Goal: Task Accomplishment & Management: Manage account settings

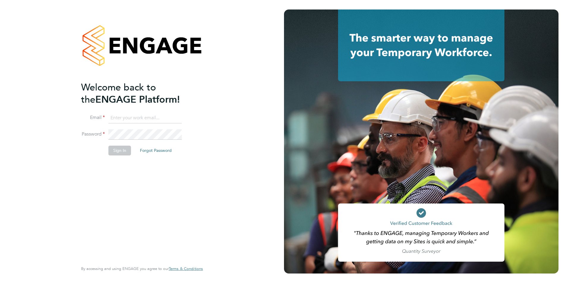
type input "tamara@peacerecruitmentservices.com"
click at [121, 150] on button "Sign In" at bounding box center [119, 151] width 23 height 10
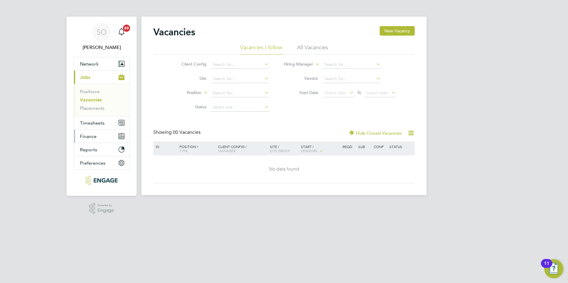
click at [96, 134] on span "Finance" at bounding box center [88, 137] width 17 height 6
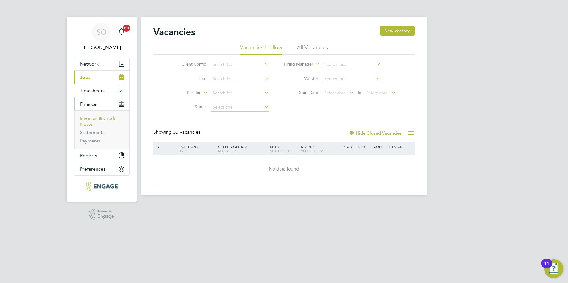
click at [99, 118] on link "Invoices & Credit Notes" at bounding box center [98, 121] width 37 height 12
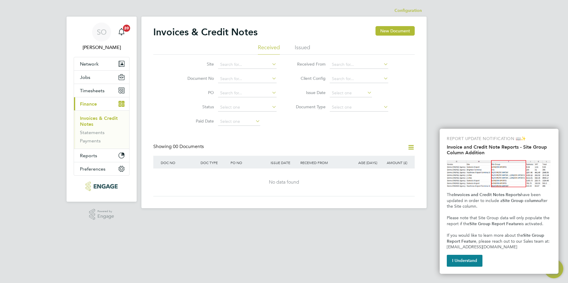
click at [307, 48] on li "Issued" at bounding box center [302, 49] width 15 height 11
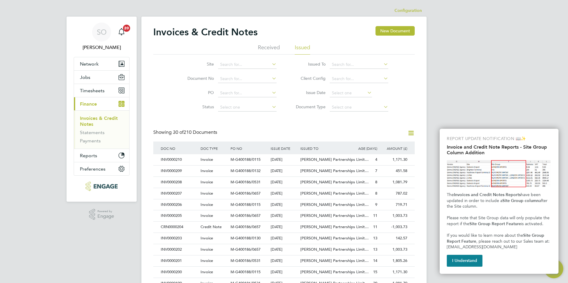
click at [469, 55] on div "SO [PERSON_NAME] Notifications 20 Applications: Network Team Members Businesses…" at bounding box center [284, 265] width 568 height 531
click at [417, 263] on div "Invoices & Credit Notes New Document Received Issued Site Document No PO Status…" at bounding box center [283, 269] width 285 height 505
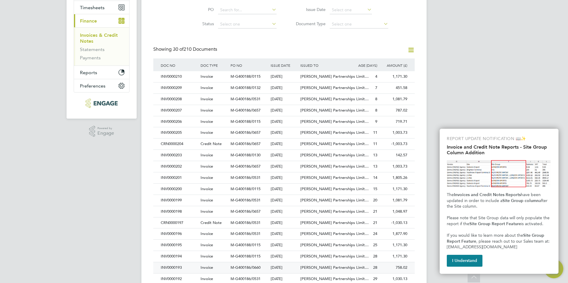
click at [172, 267] on div "INV0000193" at bounding box center [179, 267] width 40 height 11
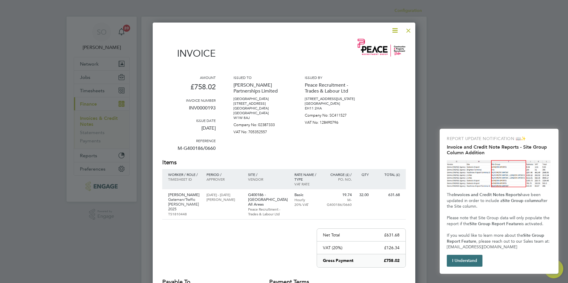
click at [467, 263] on button "I Understand" at bounding box center [465, 261] width 36 height 12
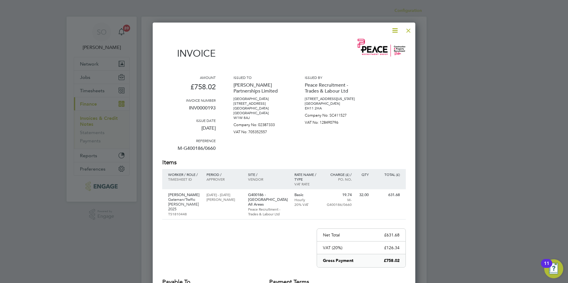
drag, startPoint x: 506, startPoint y: 129, endPoint x: 518, endPoint y: 65, distance: 64.5
click at [506, 128] on div at bounding box center [284, 141] width 568 height 283
click at [519, 63] on div at bounding box center [284, 141] width 568 height 283
click at [461, 273] on div at bounding box center [284, 141] width 568 height 283
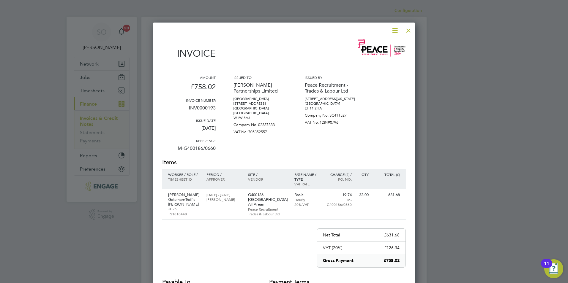
click at [433, 144] on div at bounding box center [284, 141] width 568 height 283
click at [554, 134] on div at bounding box center [284, 141] width 568 height 283
click at [488, 80] on div at bounding box center [284, 141] width 568 height 283
click at [500, 268] on div at bounding box center [284, 141] width 568 height 283
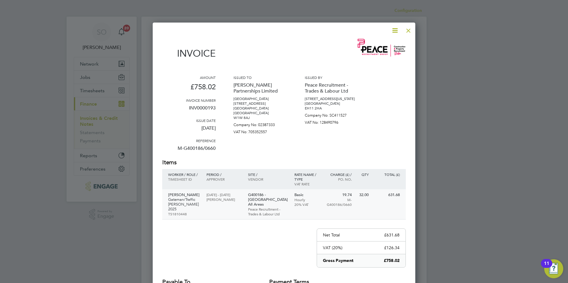
click at [384, 193] on p "631.68" at bounding box center [386, 195] width 25 height 5
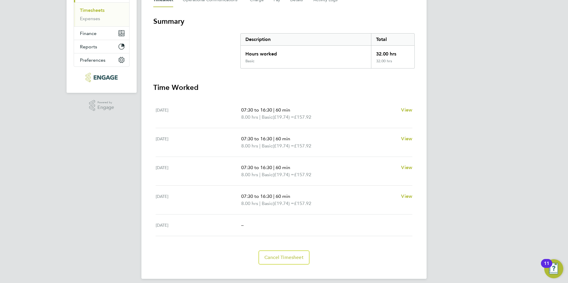
scroll to position [95, 0]
click at [432, 224] on div "SO Scott O'Malley Notifications 20 Applications: Network Team Members Businesse…" at bounding box center [284, 96] width 568 height 383
click at [99, 122] on div "SO Scott O'Malley Notifications 20 Applications: Network Team Members Businesse…" at bounding box center [284, 96] width 568 height 383
click at [265, 46] on div "Hours worked" at bounding box center [305, 51] width 130 height 13
click at [85, 32] on span "Finance" at bounding box center [88, 33] width 17 height 6
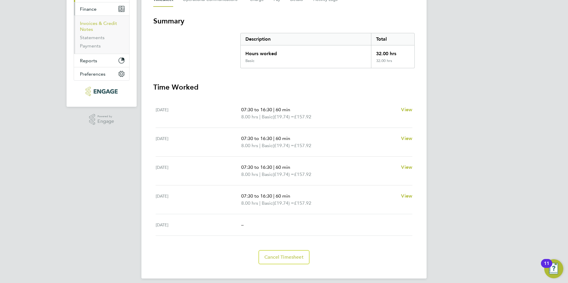
click at [90, 26] on link "Invoices & Credit Notes" at bounding box center [98, 26] width 37 height 12
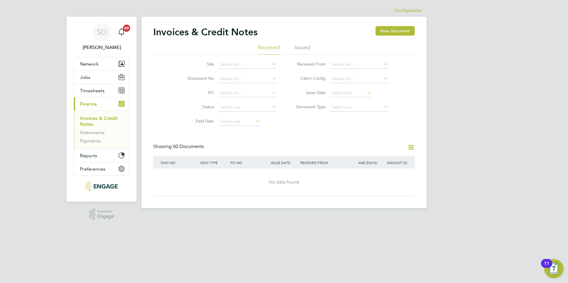
click at [300, 47] on li "Issued" at bounding box center [302, 49] width 15 height 11
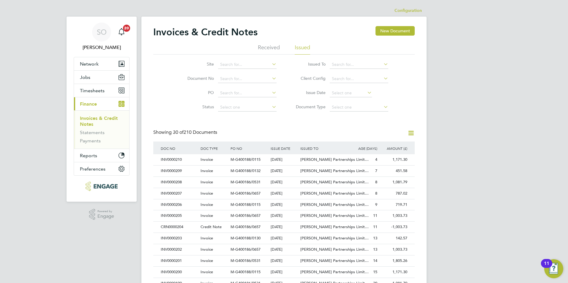
click at [529, 106] on div "SO [PERSON_NAME] Notifications 20 Applications: Network Team Members Businesses…" at bounding box center [284, 265] width 568 height 531
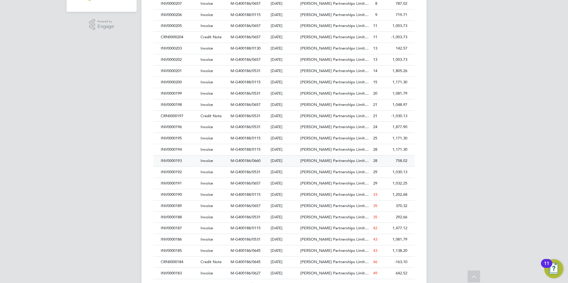
click at [178, 158] on div "INV0000193" at bounding box center [179, 161] width 40 height 11
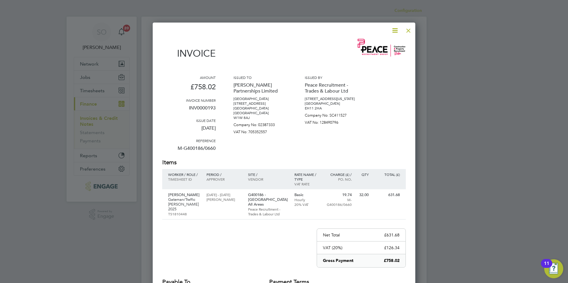
click at [410, 29] on div at bounding box center [408, 29] width 11 height 11
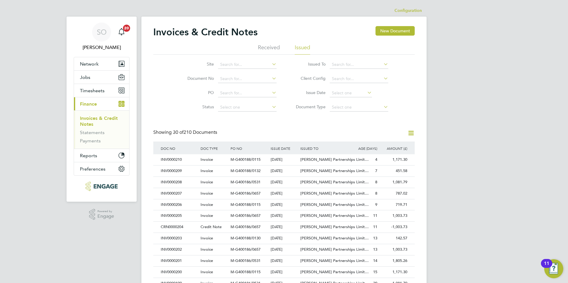
click at [495, 229] on div "SO [PERSON_NAME] Notifications 20 Applications: Network Team Members Businesses…" at bounding box center [284, 265] width 568 height 531
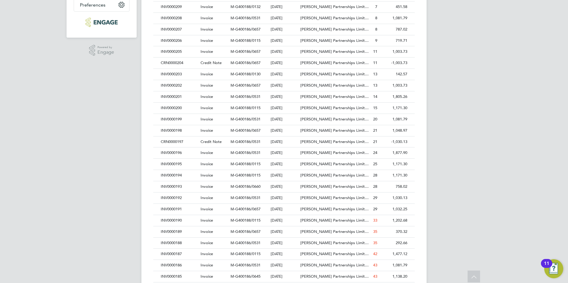
scroll to position [166, 0]
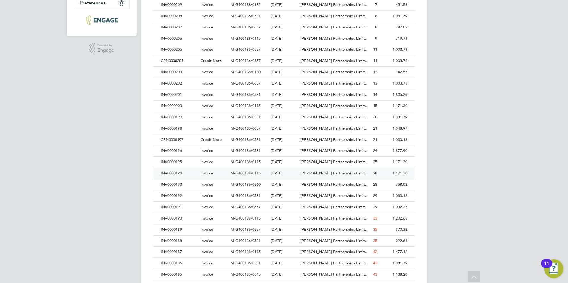
click at [175, 173] on div "INV0000194" at bounding box center [179, 173] width 40 height 11
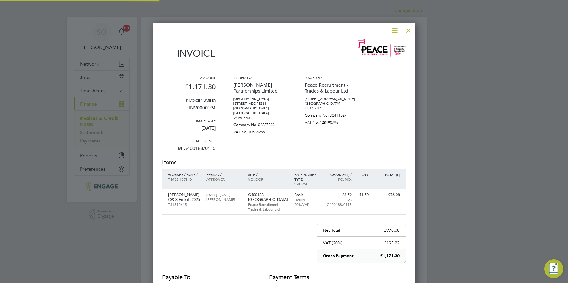
scroll to position [321, 263]
